Goal: Transaction & Acquisition: Obtain resource

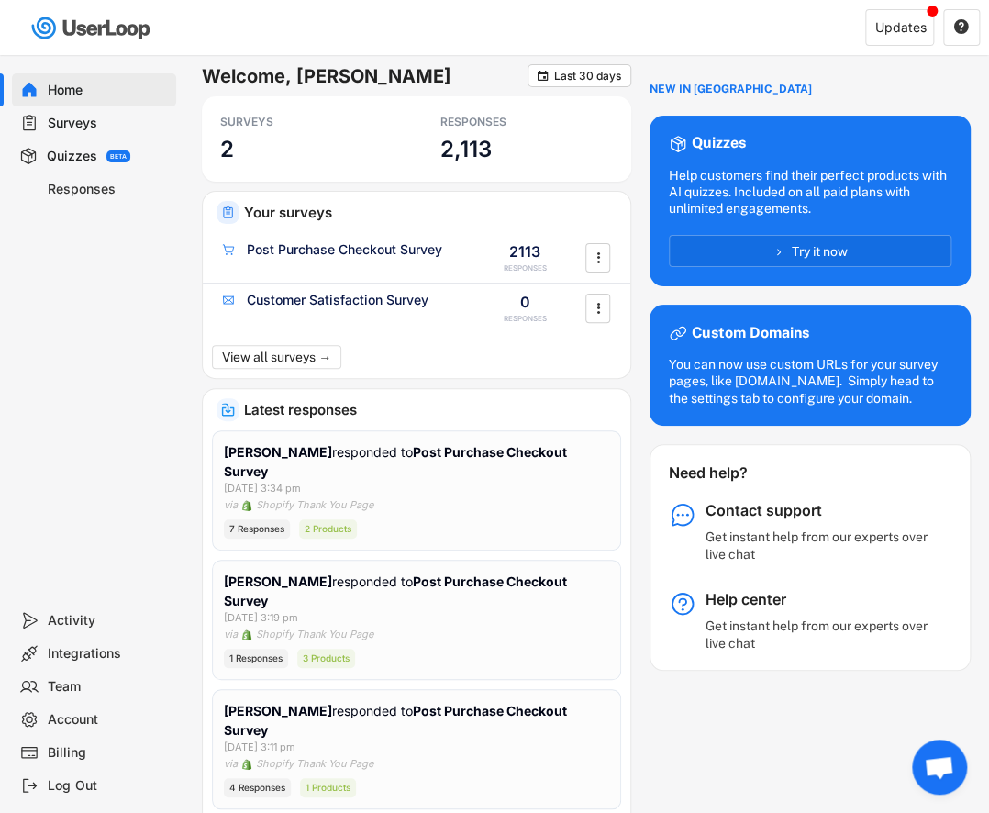
click at [57, 123] on div "Surveys" at bounding box center [108, 123] width 121 height 17
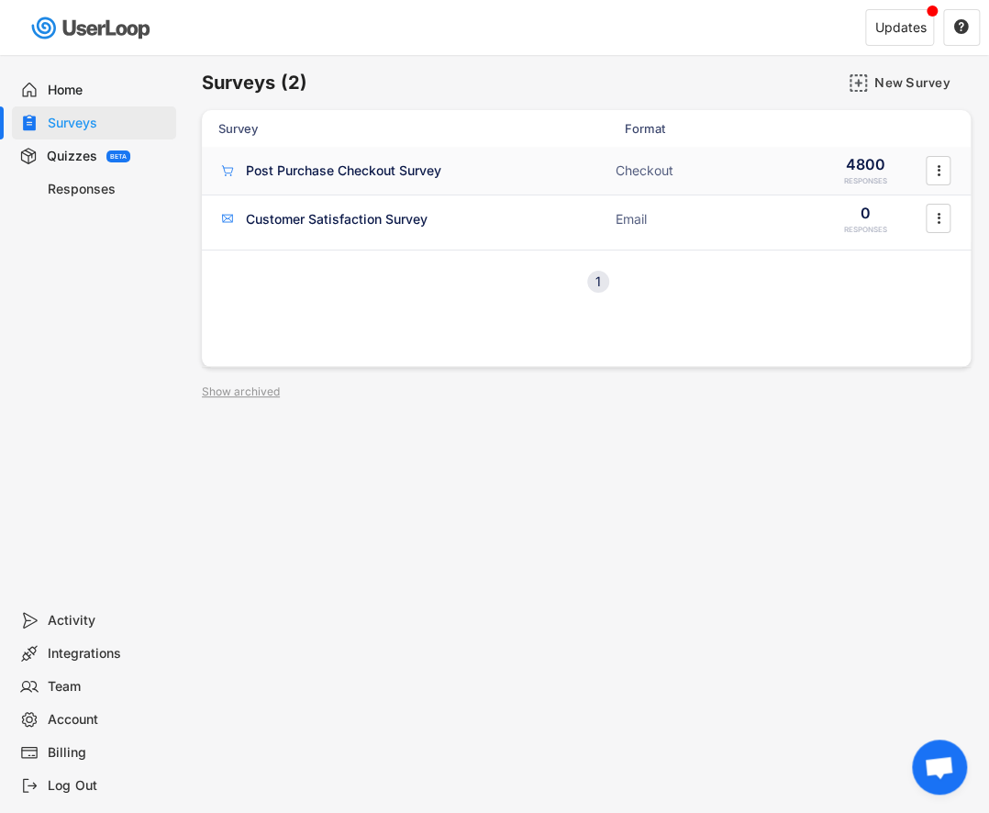
click at [335, 174] on div "Post Purchase Checkout Survey" at bounding box center [343, 170] width 195 height 18
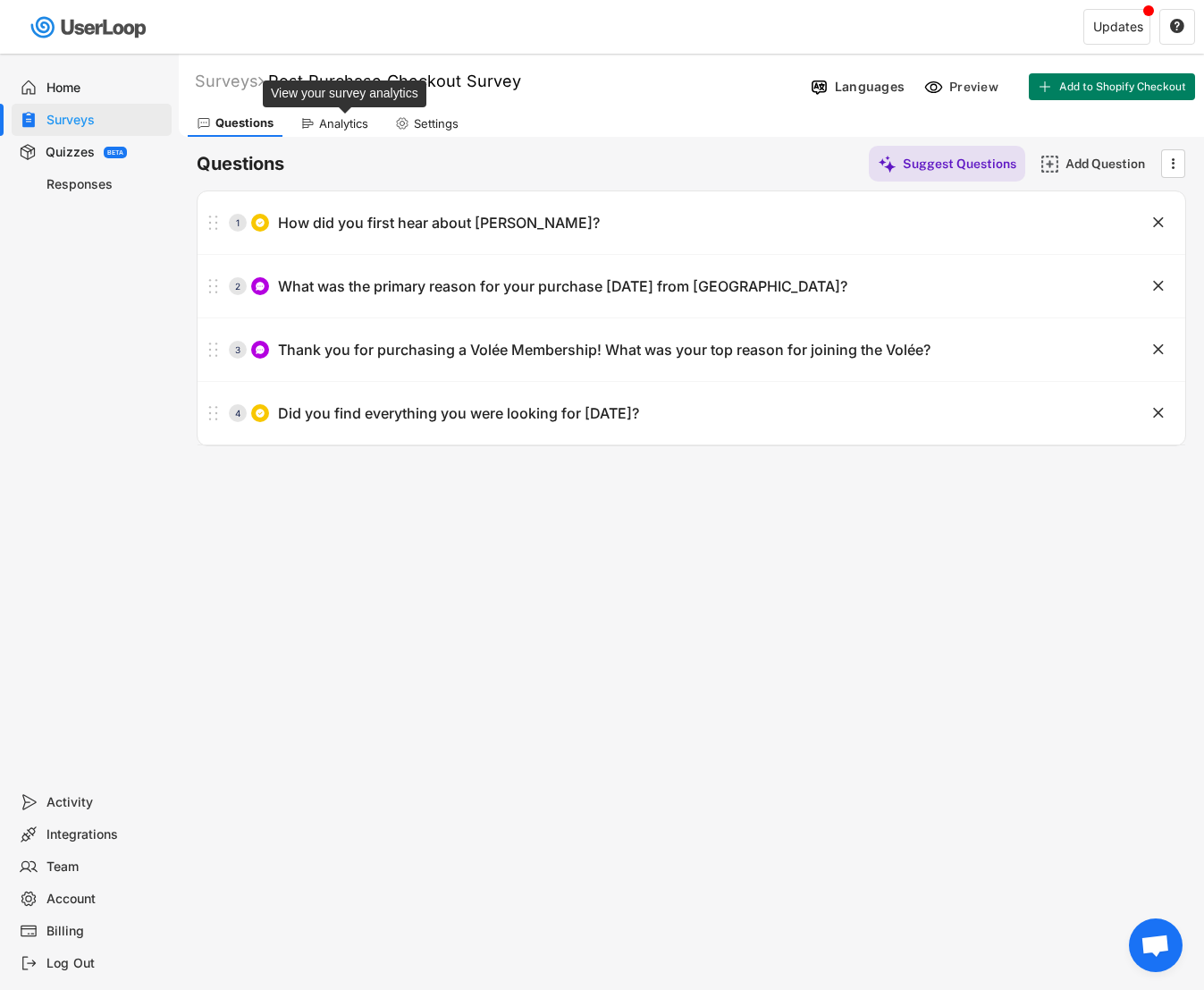
click at [351, 121] on div "Analytics" at bounding box center [343, 124] width 49 height 16
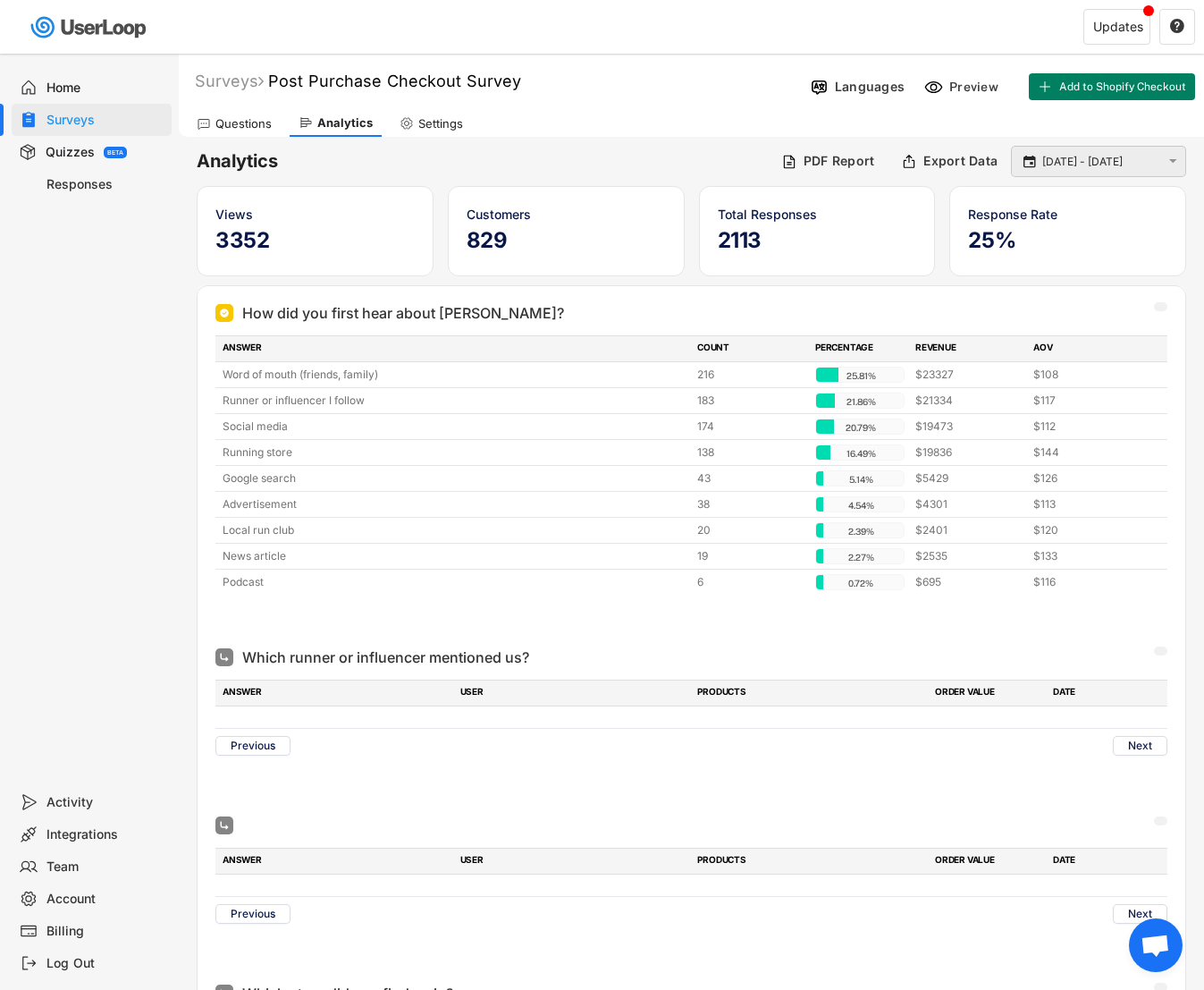
click at [963, 157] on input "[DATE] - [DATE]" at bounding box center [1101, 162] width 118 height 18
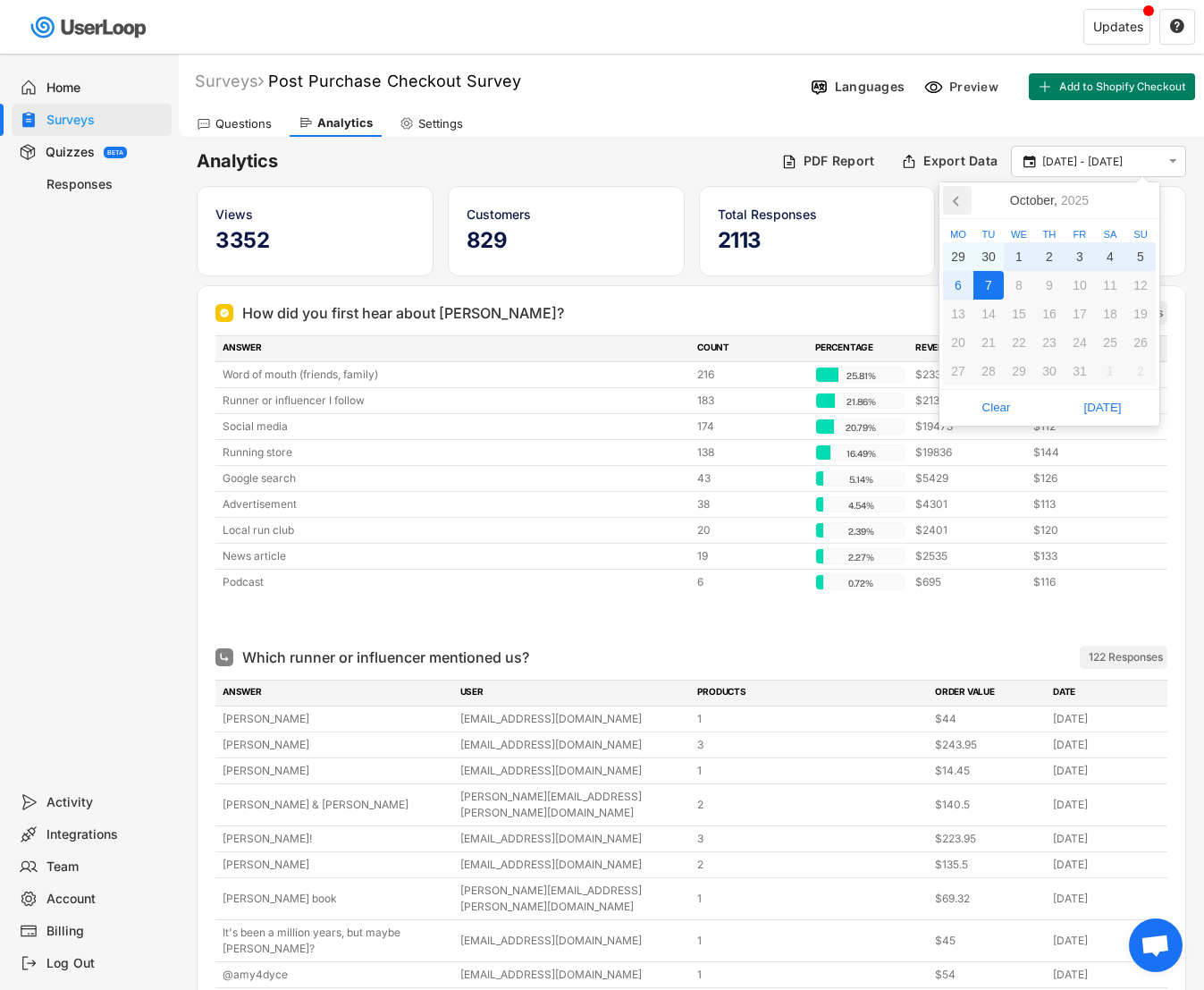
drag, startPoint x: 955, startPoint y: 198, endPoint x: 963, endPoint y: 207, distance: 12.0
click at [955, 199] on icon at bounding box center [956, 201] width 5 height 9
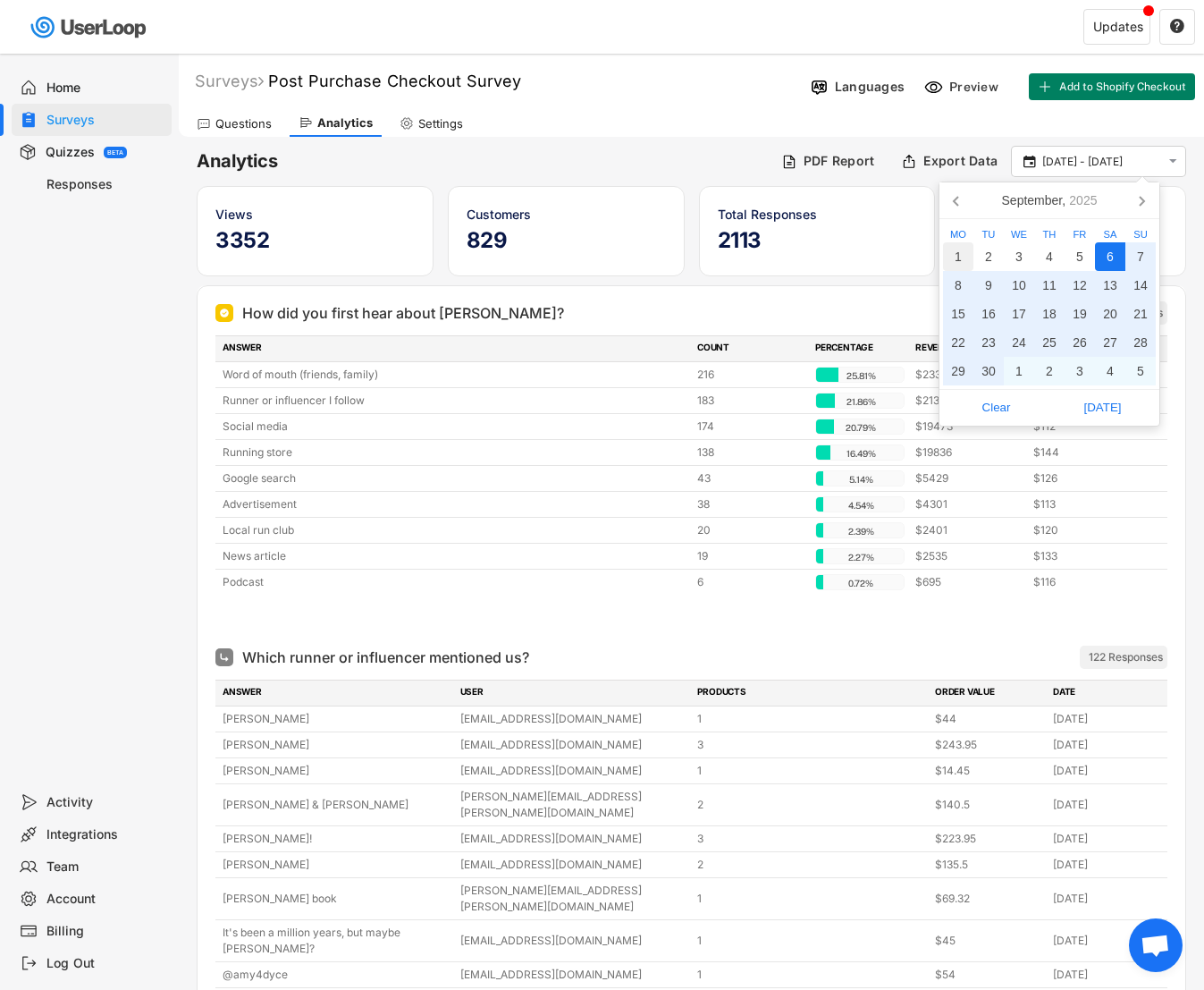
click at [957, 250] on div "1" at bounding box center [958, 257] width 30 height 28
click at [963, 368] on div "30" at bounding box center [989, 371] width 30 height 28
type input "[DATE] - [DATE]"
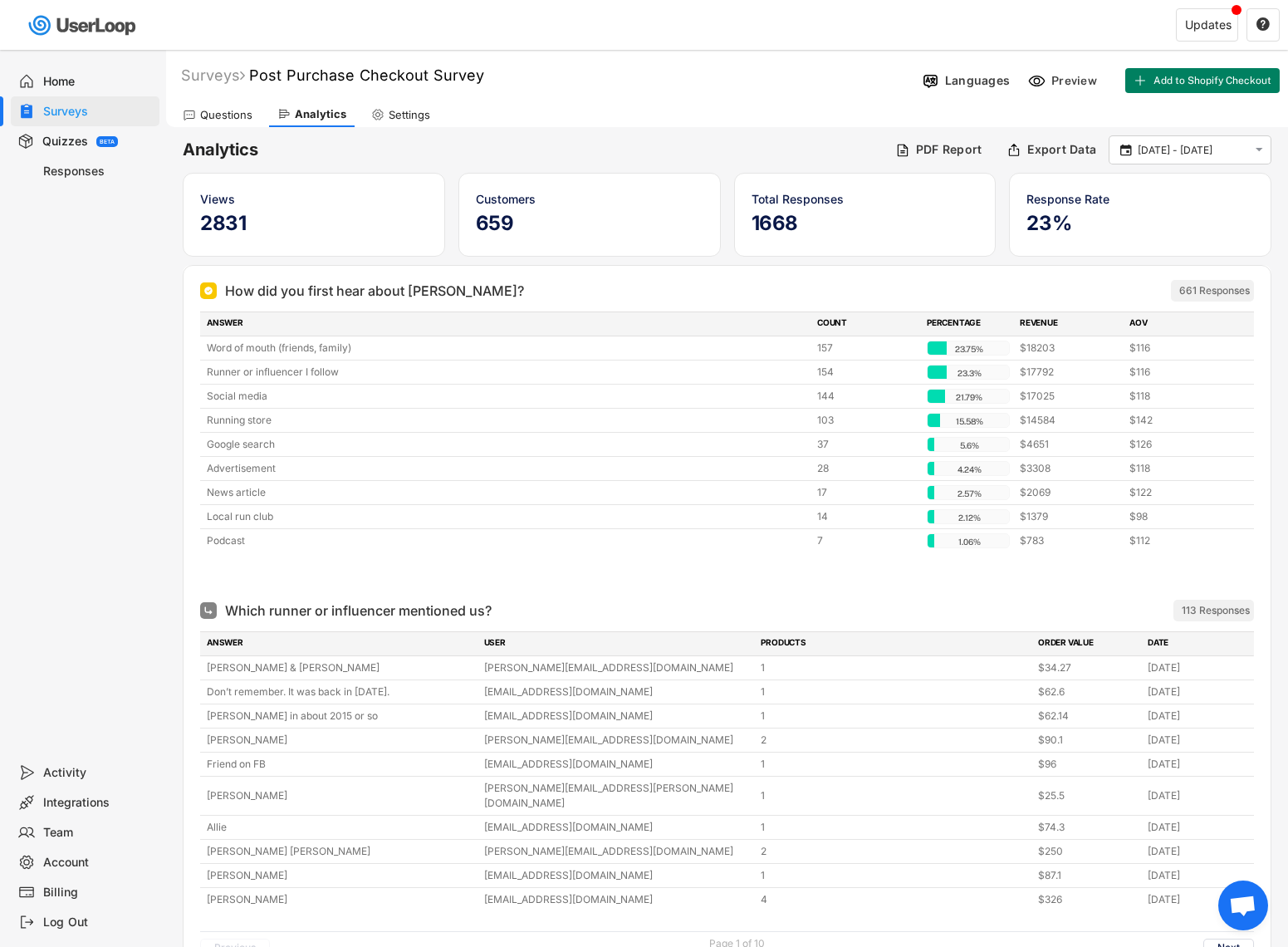
click at [894, 110] on div "Questions Analytics Settings" at bounding box center [726, 112] width 1121 height 29
drag, startPoint x: 1048, startPoint y: 153, endPoint x: 1038, endPoint y: 156, distance: 10.4
click at [894, 153] on div "Export Data" at bounding box center [1062, 149] width 69 height 15
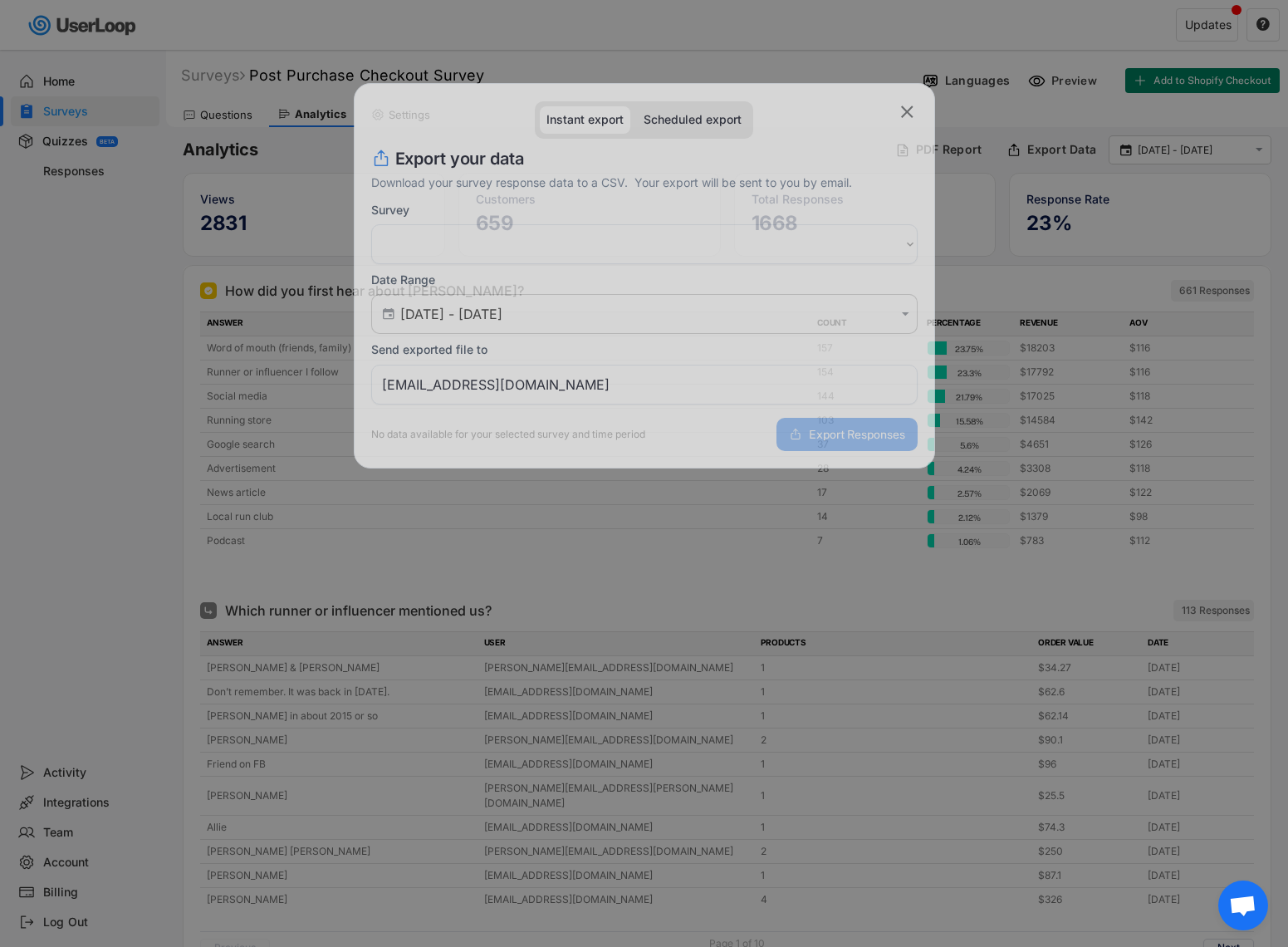
select select ""1348695171700984260__LOOKUP__1750973238981x714245556165186200""
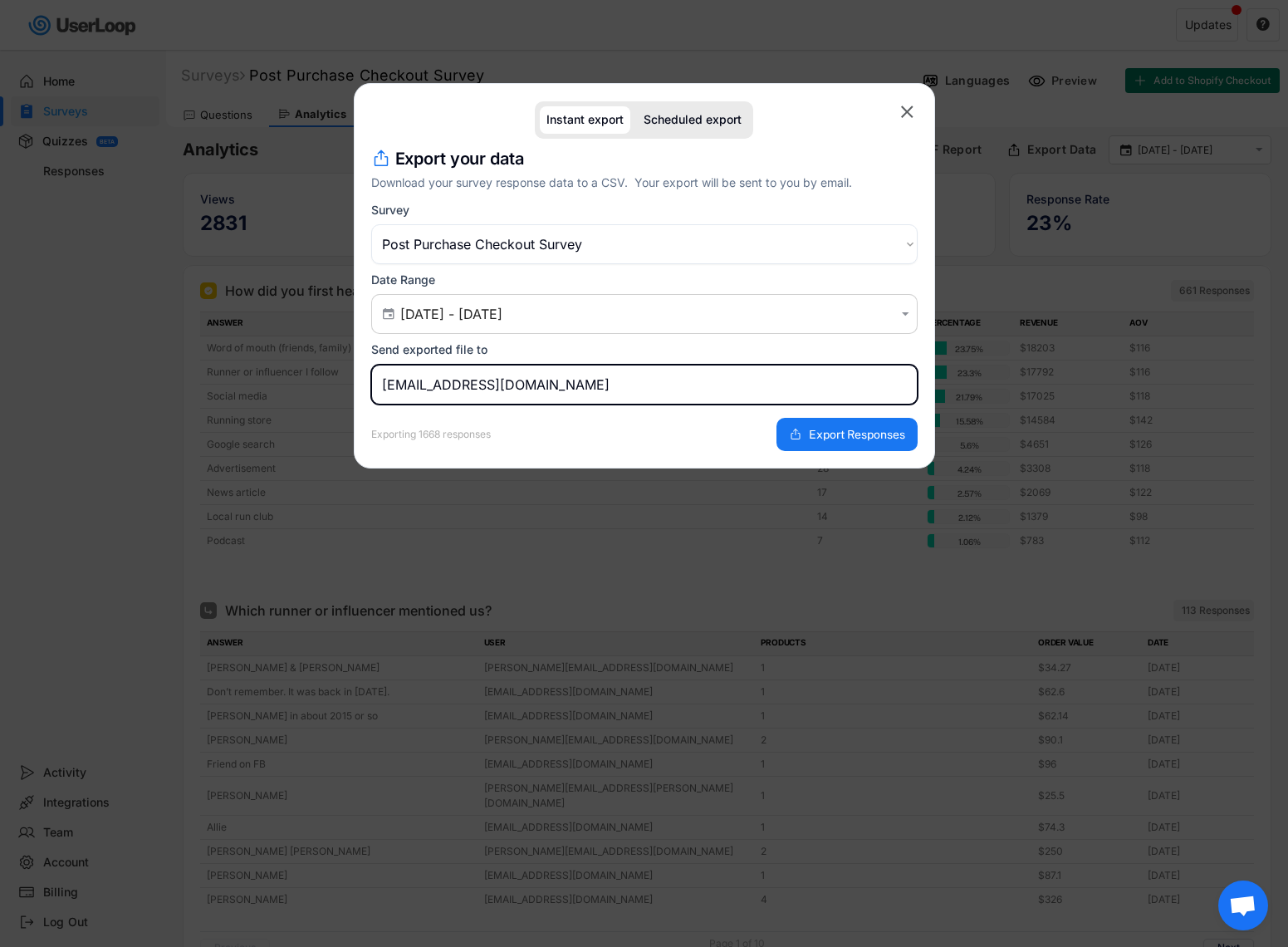
drag, startPoint x: 430, startPoint y: 386, endPoint x: 329, endPoint y: 385, distance: 101.0
click at [329, 385] on body "Welcome, [PERSON_NAME]  Last 30 days SURVEYS 2 RESPONSES 2,113 Your surveys Po…" at bounding box center [644, 474] width 1288 height 947
type input "[EMAIL_ADDRESS][DOMAIN_NAME]"
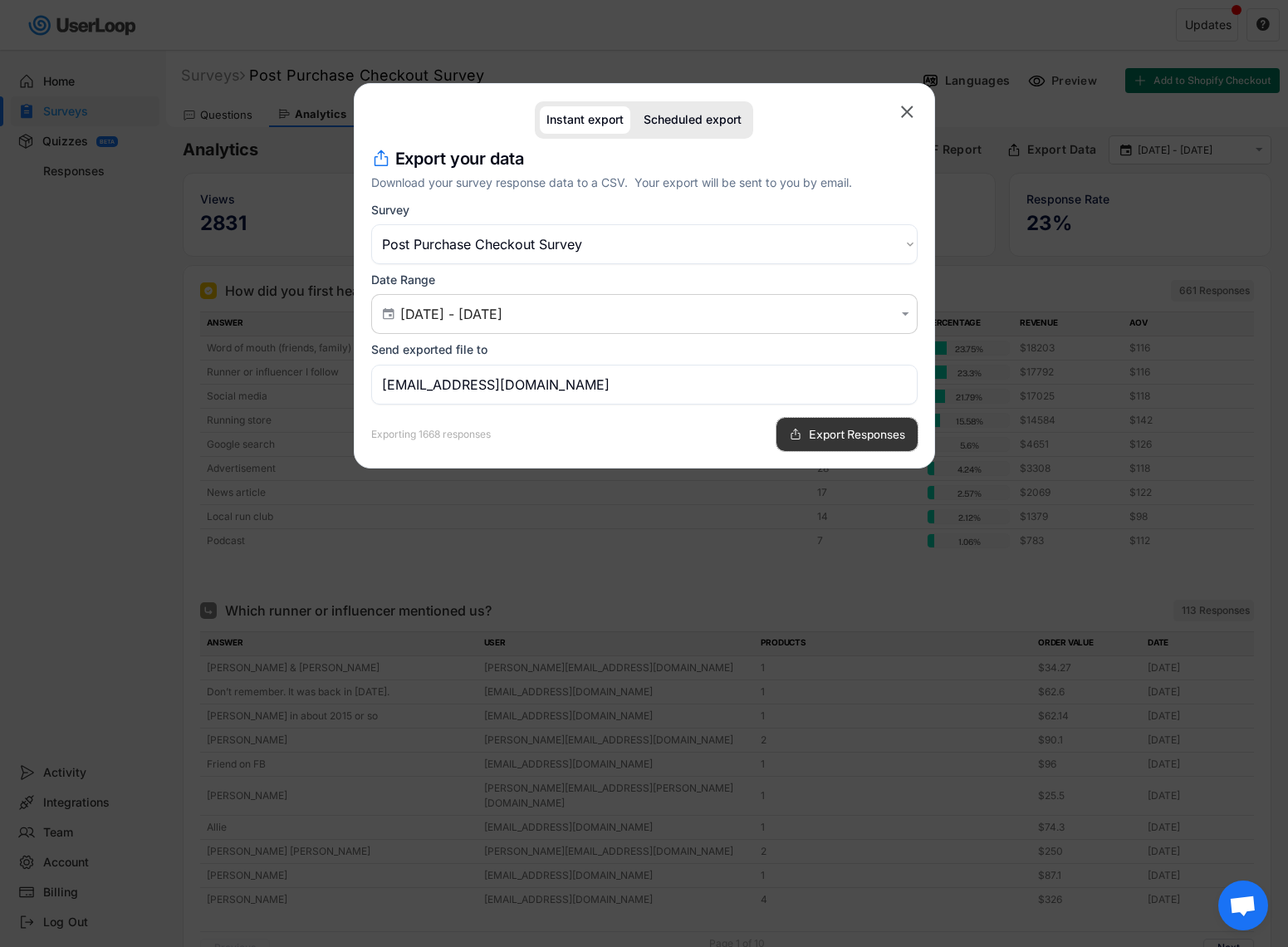
click at [846, 433] on span "Export Responses" at bounding box center [856, 434] width 96 height 12
